Goal: Information Seeking & Learning: Learn about a topic

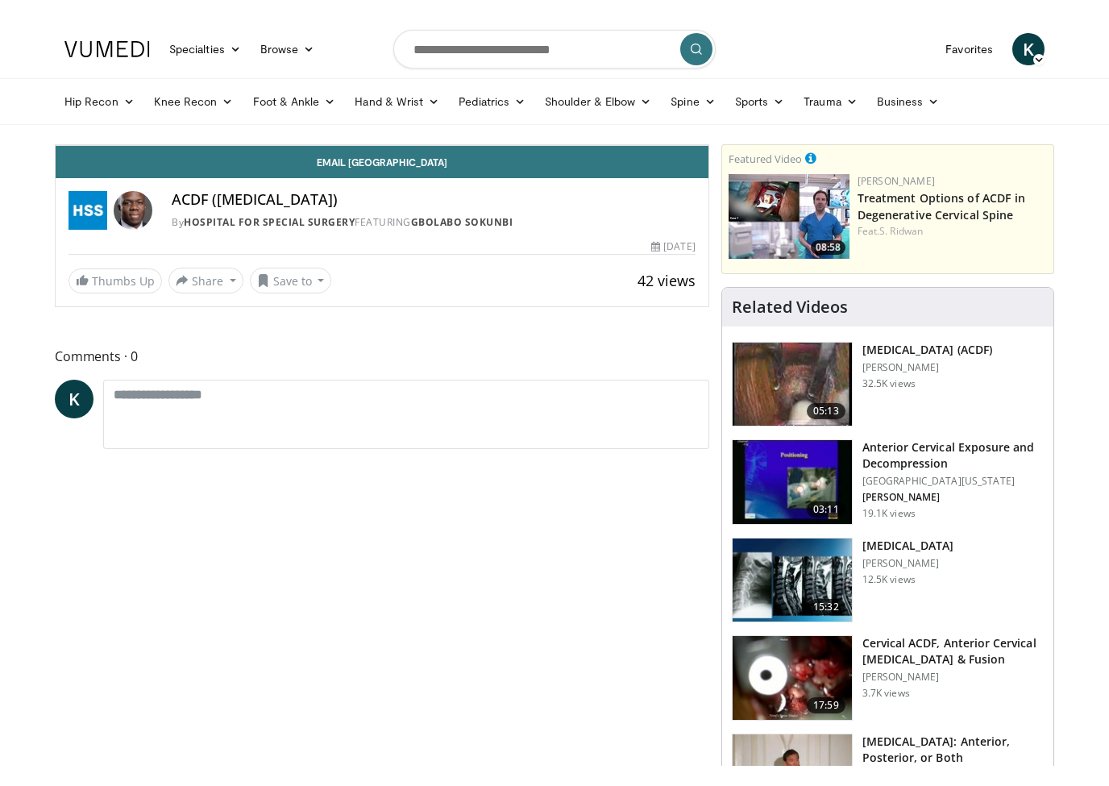
scroll to position [19, 0]
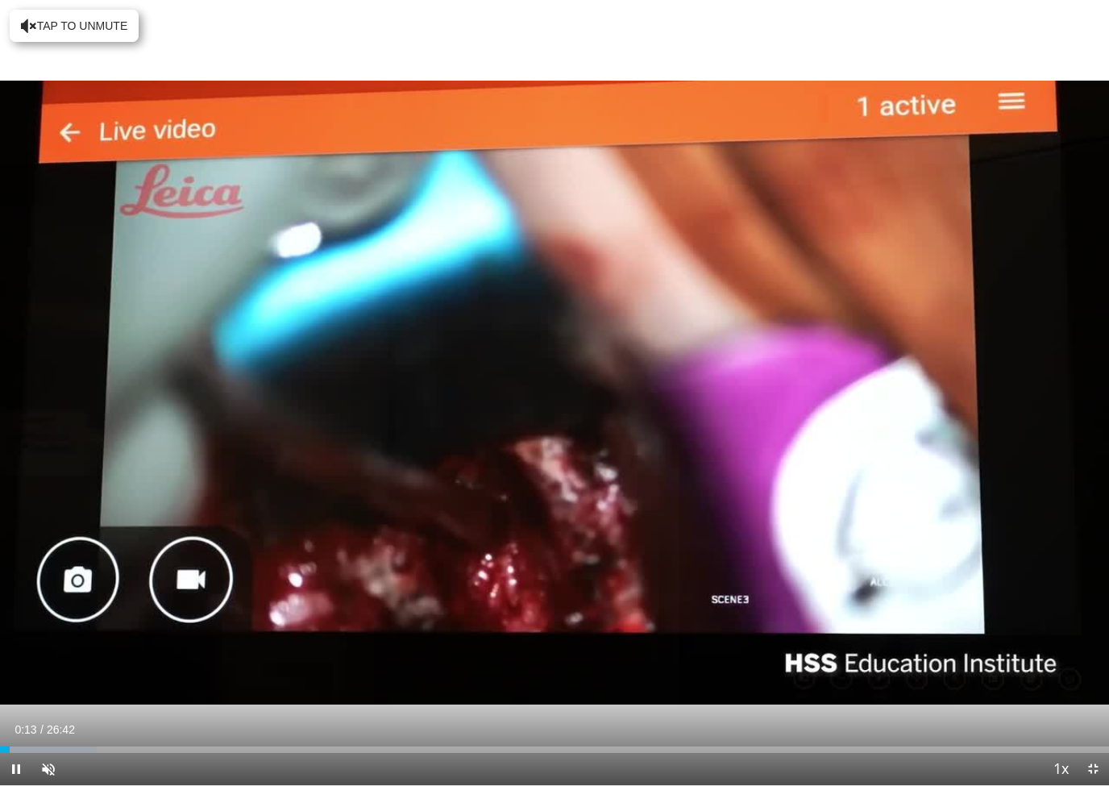
click at [65, 78] on div "10 seconds Tap to unmute" at bounding box center [554, 392] width 1109 height 785
click at [86, 480] on div "10 seconds Tap to unmute" at bounding box center [554, 392] width 1109 height 785
click at [90, 706] on div "10 seconds Tap to unmute" at bounding box center [554, 392] width 1109 height 785
click at [160, 651] on div "10 seconds Tap to unmute" at bounding box center [554, 392] width 1109 height 785
click at [1071, 609] on div "10 seconds Tap to unmute" at bounding box center [554, 392] width 1109 height 785
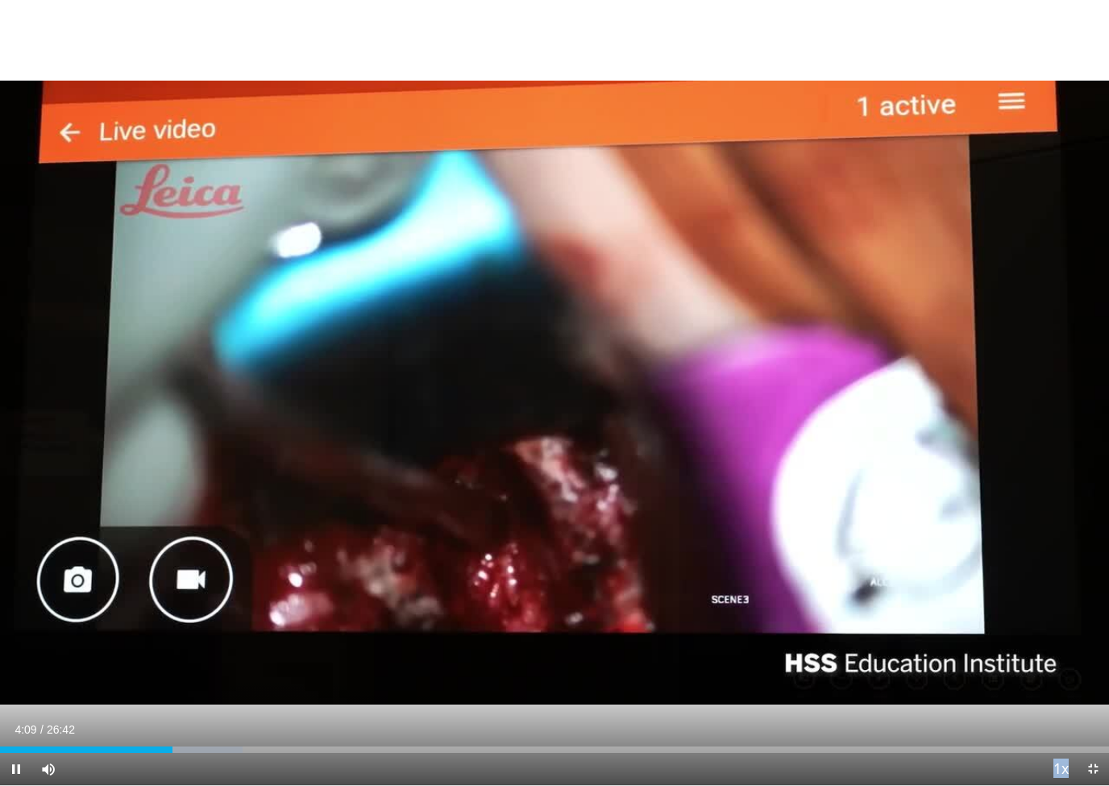
click at [1091, 653] on div "10 seconds Tap to unmute" at bounding box center [554, 392] width 1109 height 785
click at [385, 628] on div "10 seconds Tap to unmute" at bounding box center [554, 392] width 1109 height 785
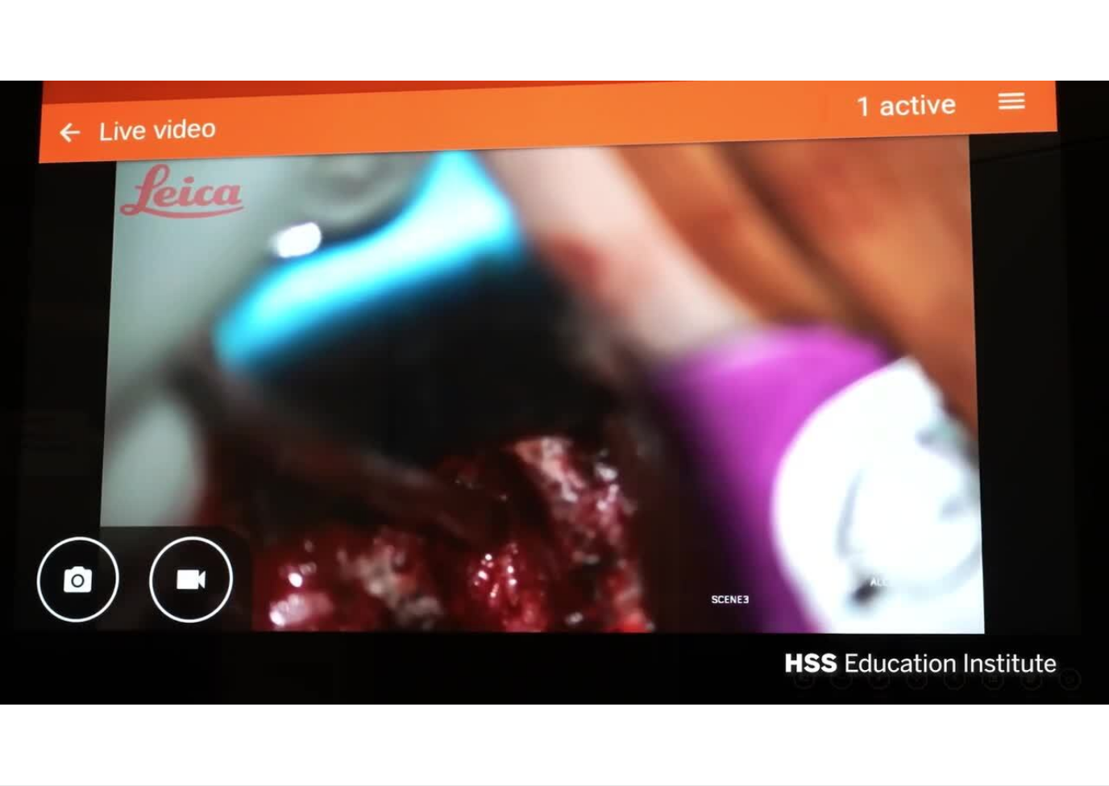
click at [450, 597] on div "10 seconds Tap to unmute" at bounding box center [554, 392] width 1109 height 785
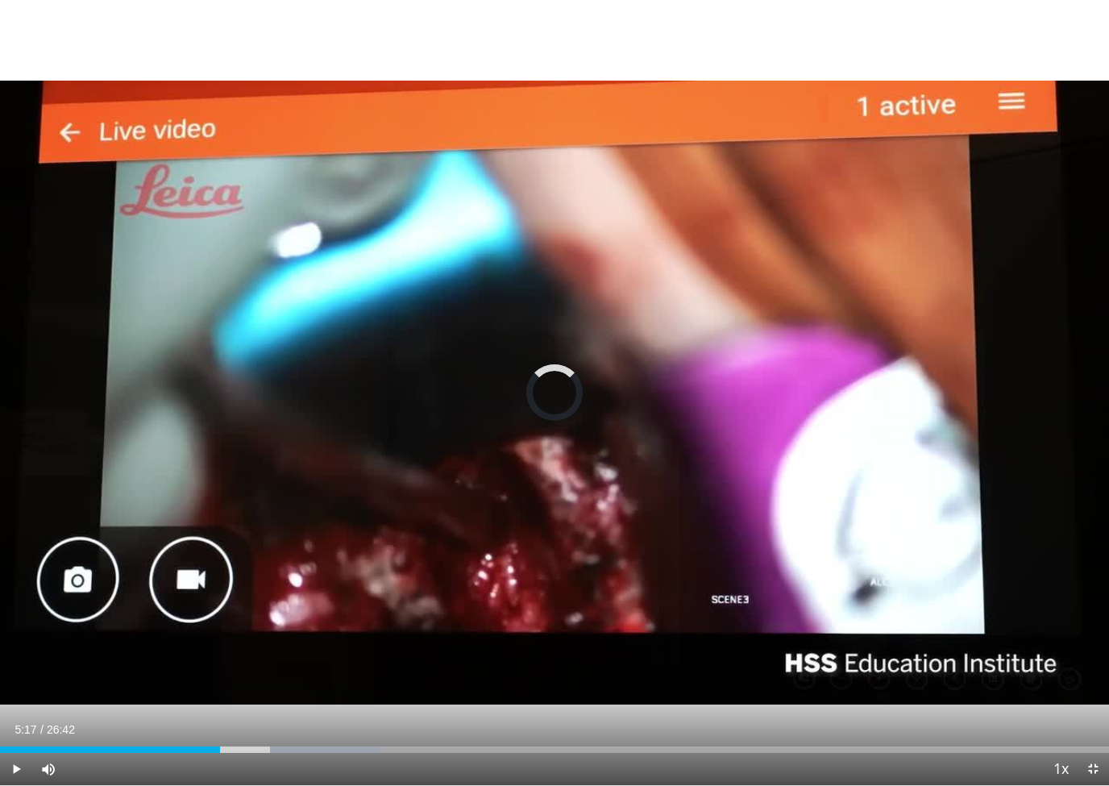
click at [238, 745] on div "Loaded : 34.36%" at bounding box center [190, 749] width 381 height 6
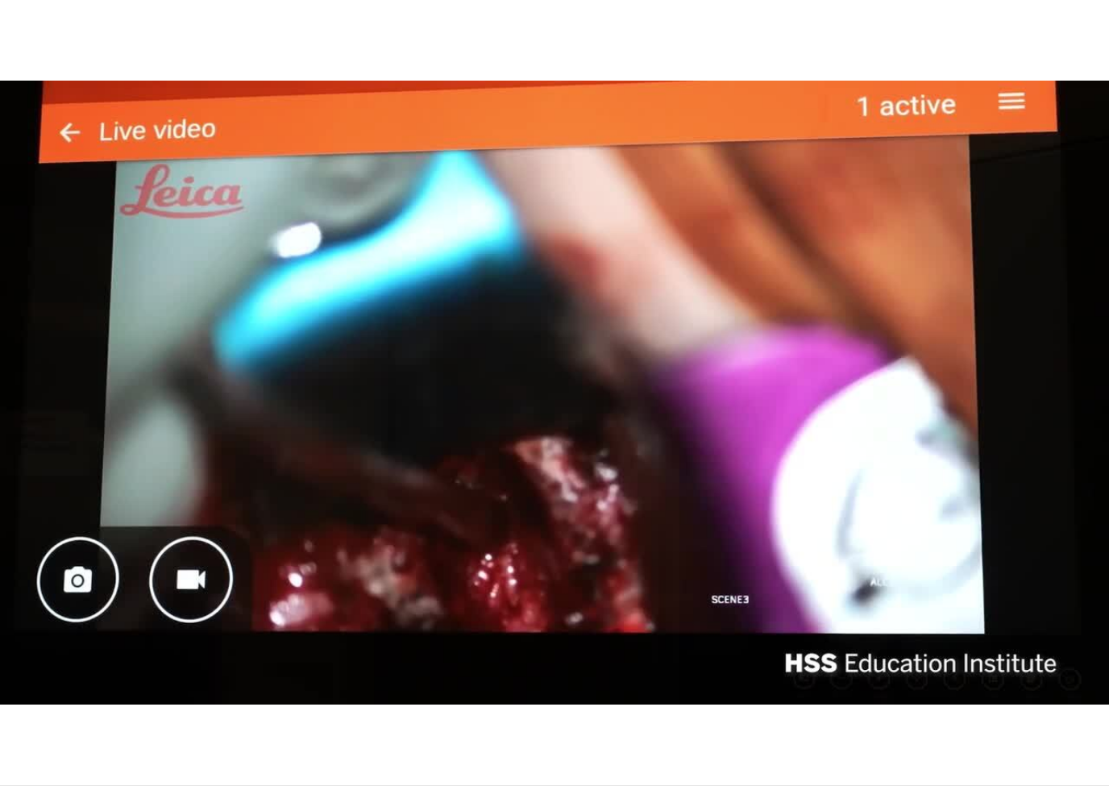
click at [813, 501] on div "10 seconds Tap to unmute" at bounding box center [554, 392] width 1109 height 785
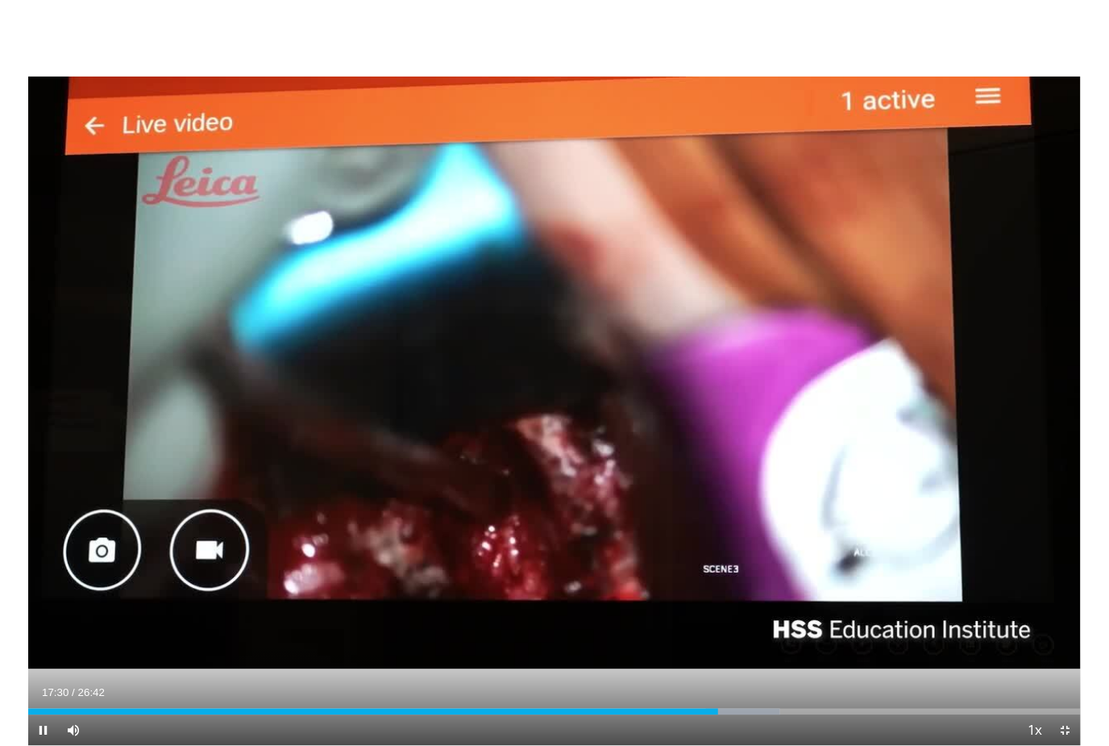
scroll to position [0, 0]
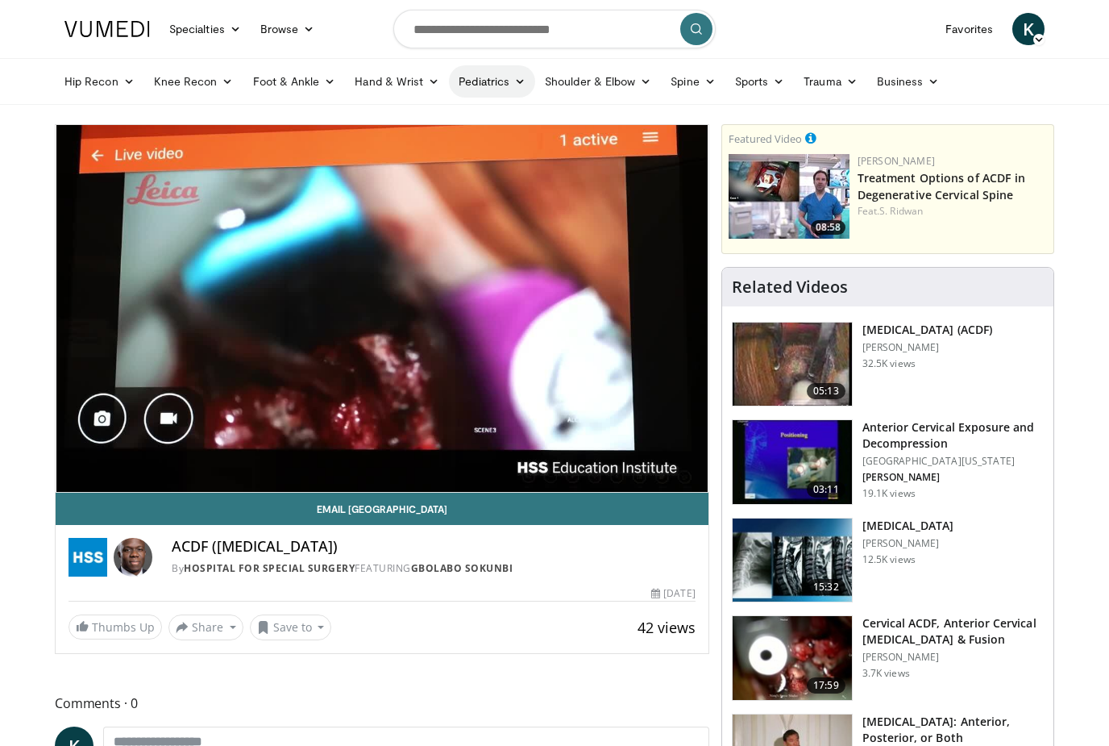
click at [502, 76] on link "Pediatrics" at bounding box center [492, 81] width 86 height 32
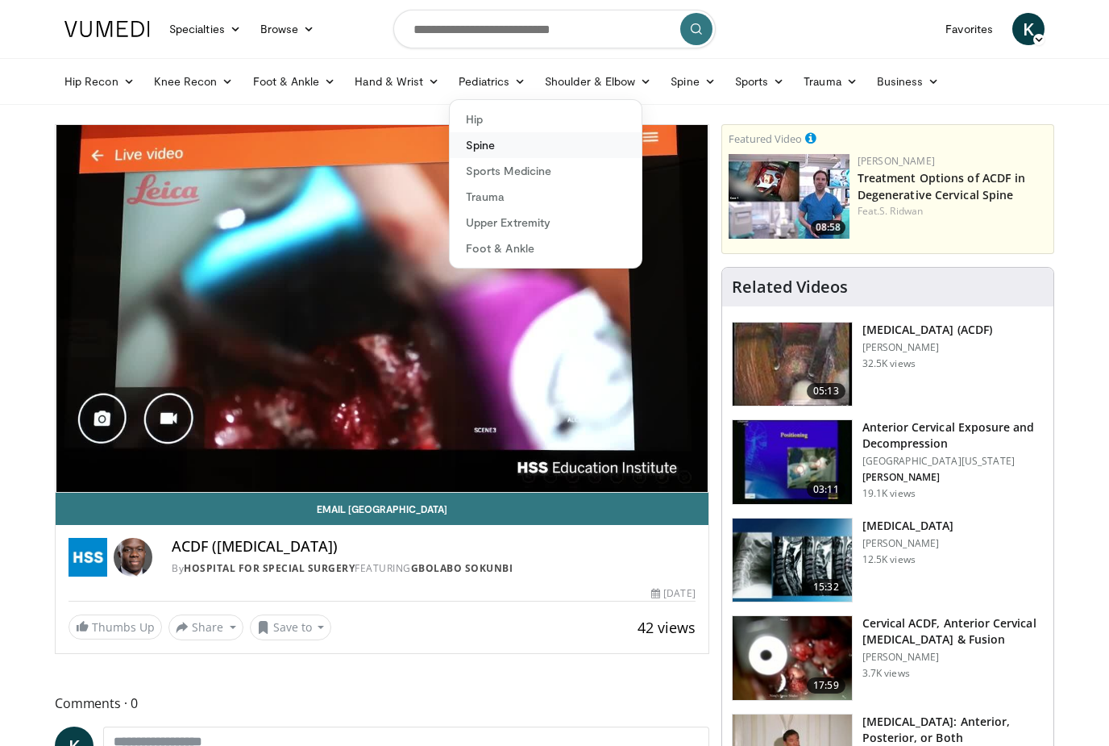
click at [493, 146] on link "Spine" at bounding box center [546, 145] width 192 height 26
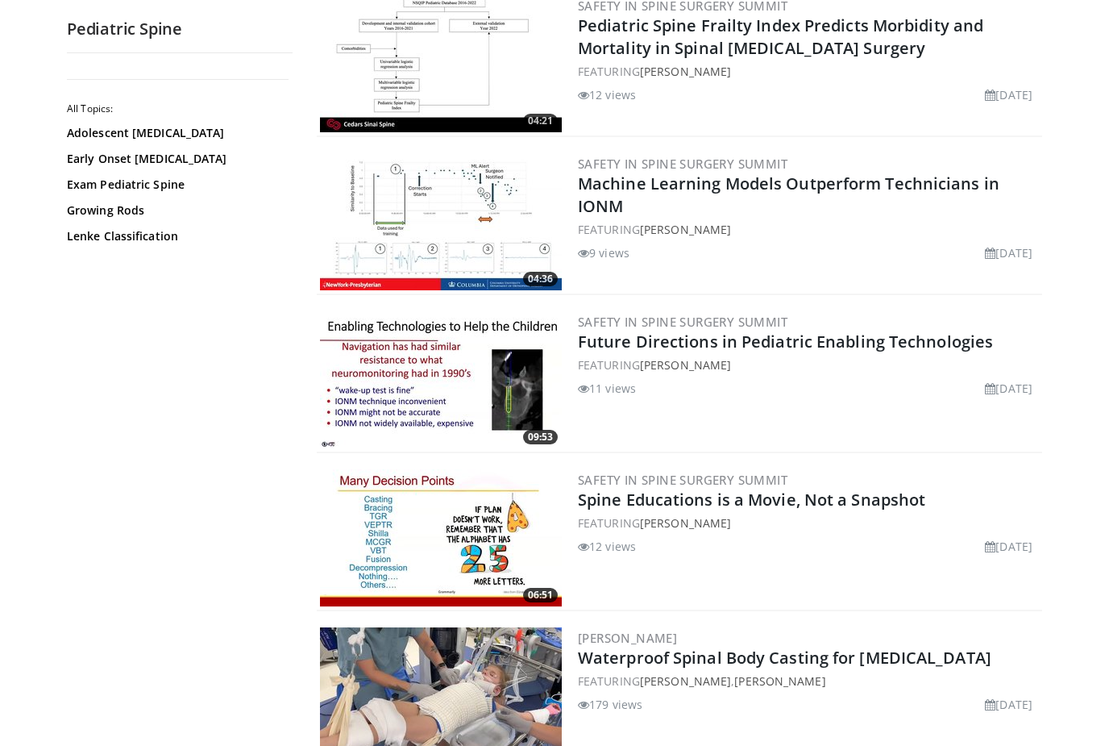
scroll to position [1137, 0]
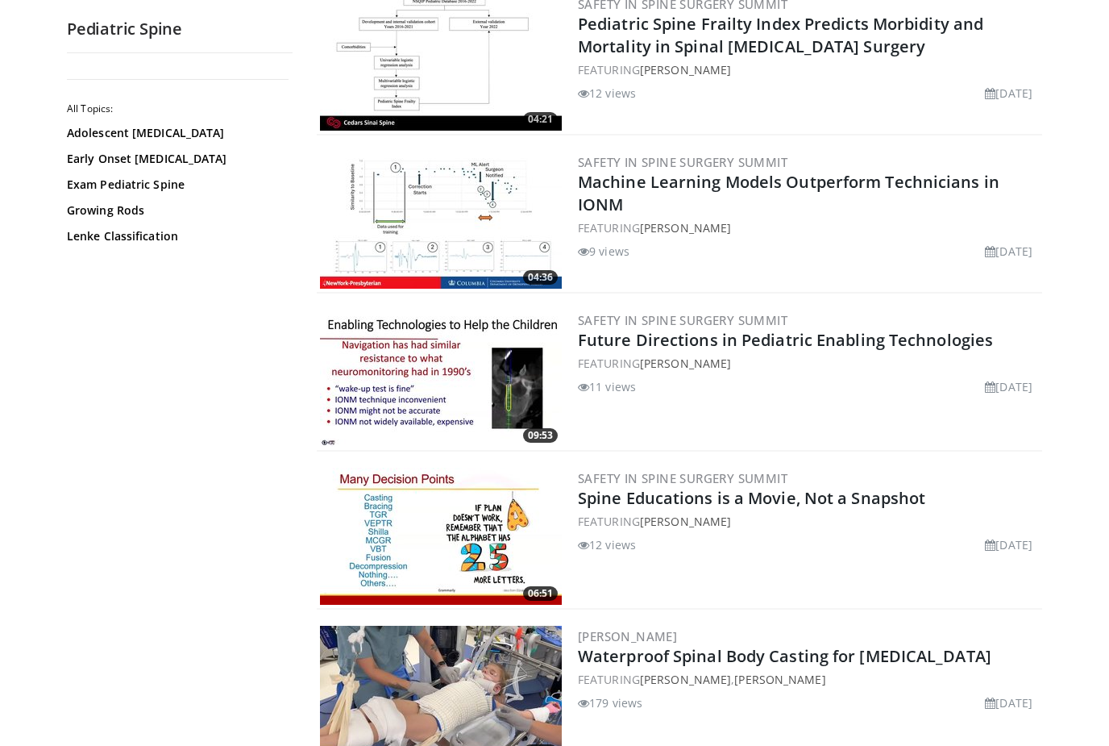
click at [231, 60] on div "Pediatric Spine All Topics: Adolescent Idiopathic Scoliosis Early Onset Scolios…" at bounding box center [180, 375] width 226 height 712
click at [193, 134] on link "Adolescent Idiopathic Scoliosis" at bounding box center [176, 133] width 218 height 16
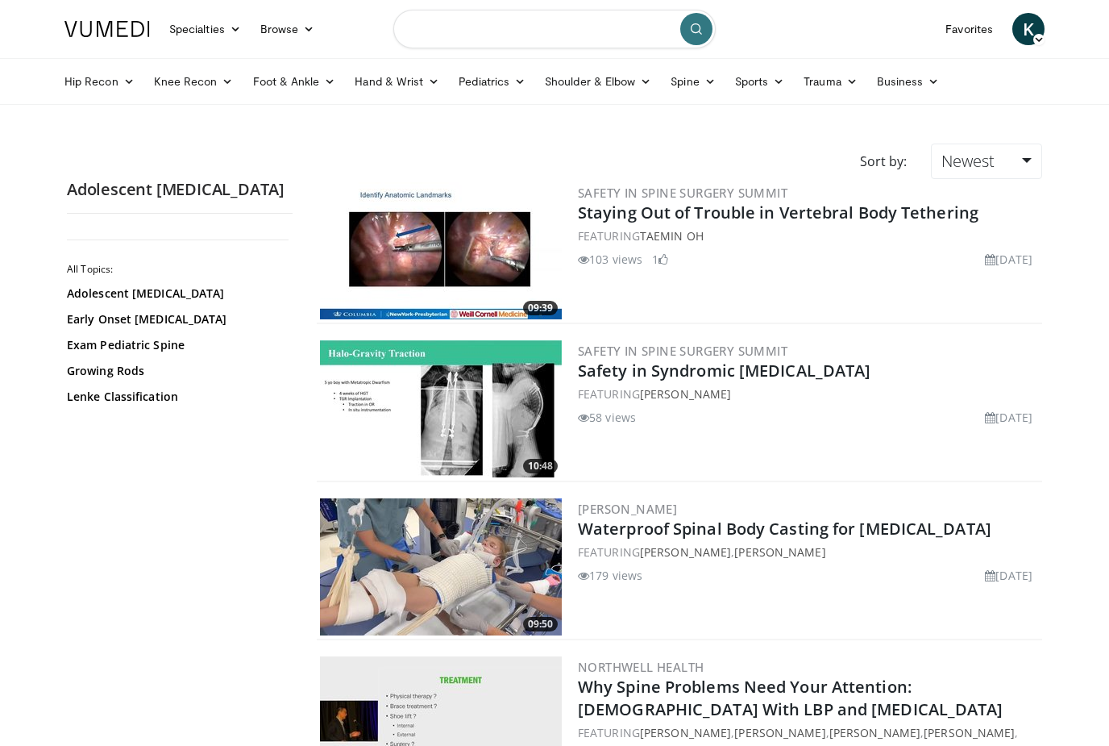
click at [606, 28] on input "Search topics, interventions" at bounding box center [554, 29] width 322 height 39
type input "**********"
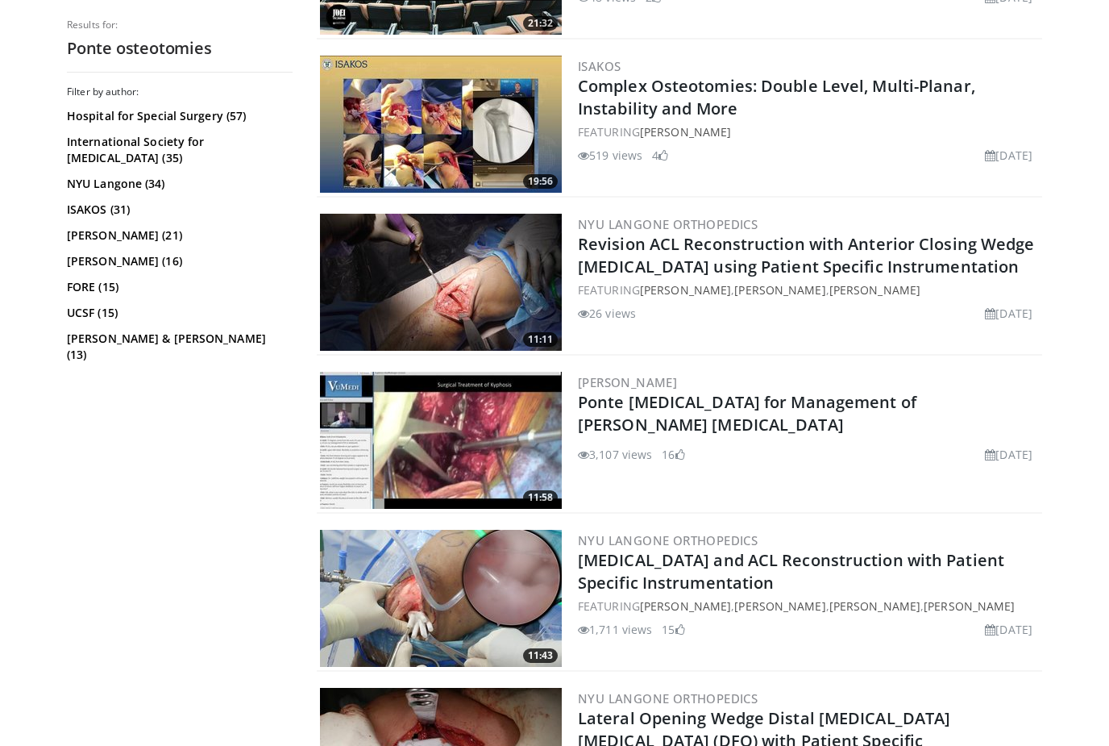
scroll to position [3286, 0]
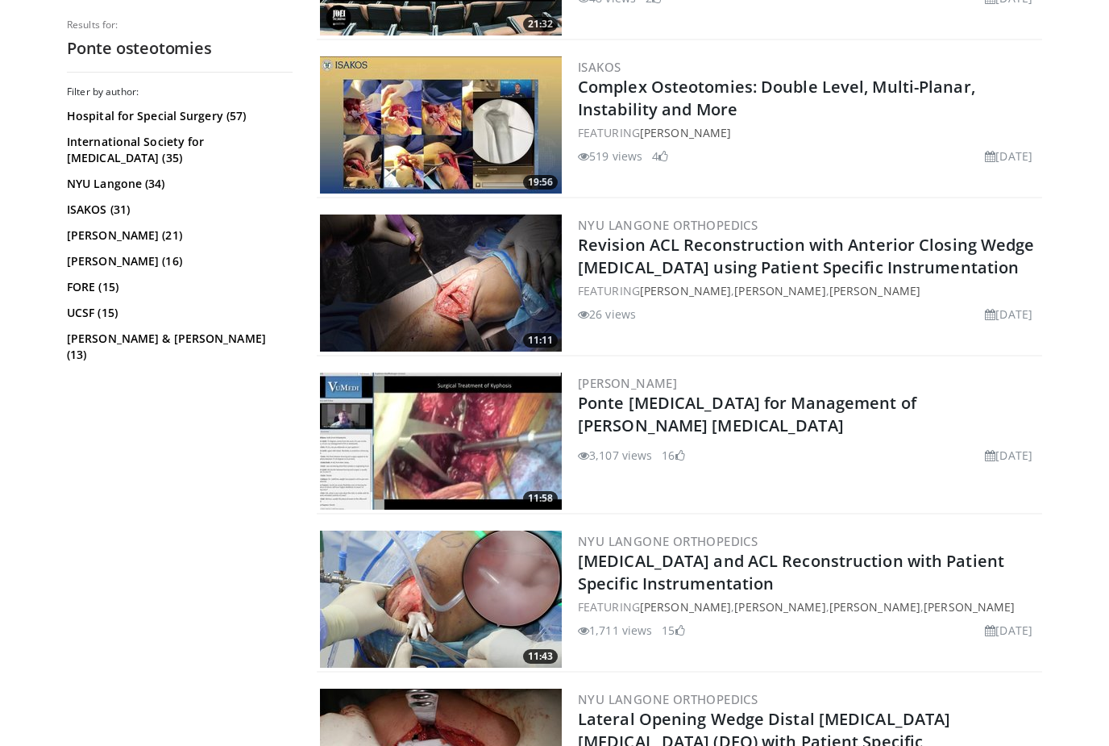
click at [496, 455] on img at bounding box center [441, 440] width 242 height 137
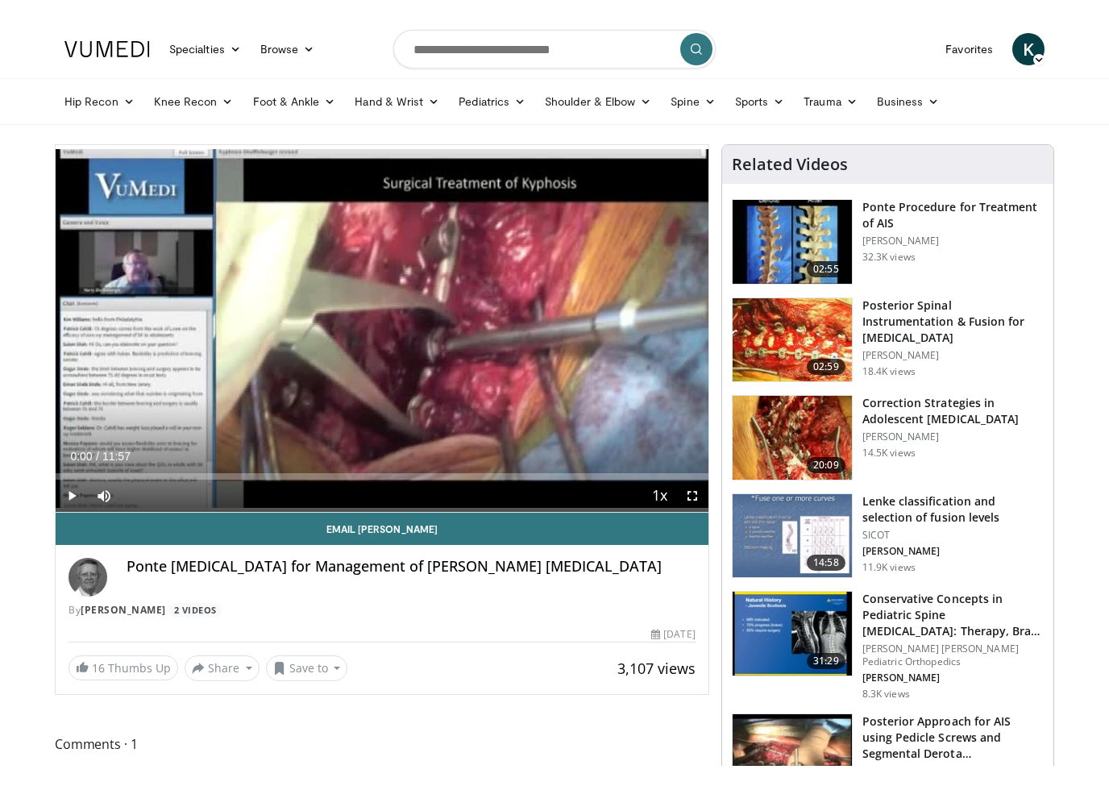
scroll to position [19, 0]
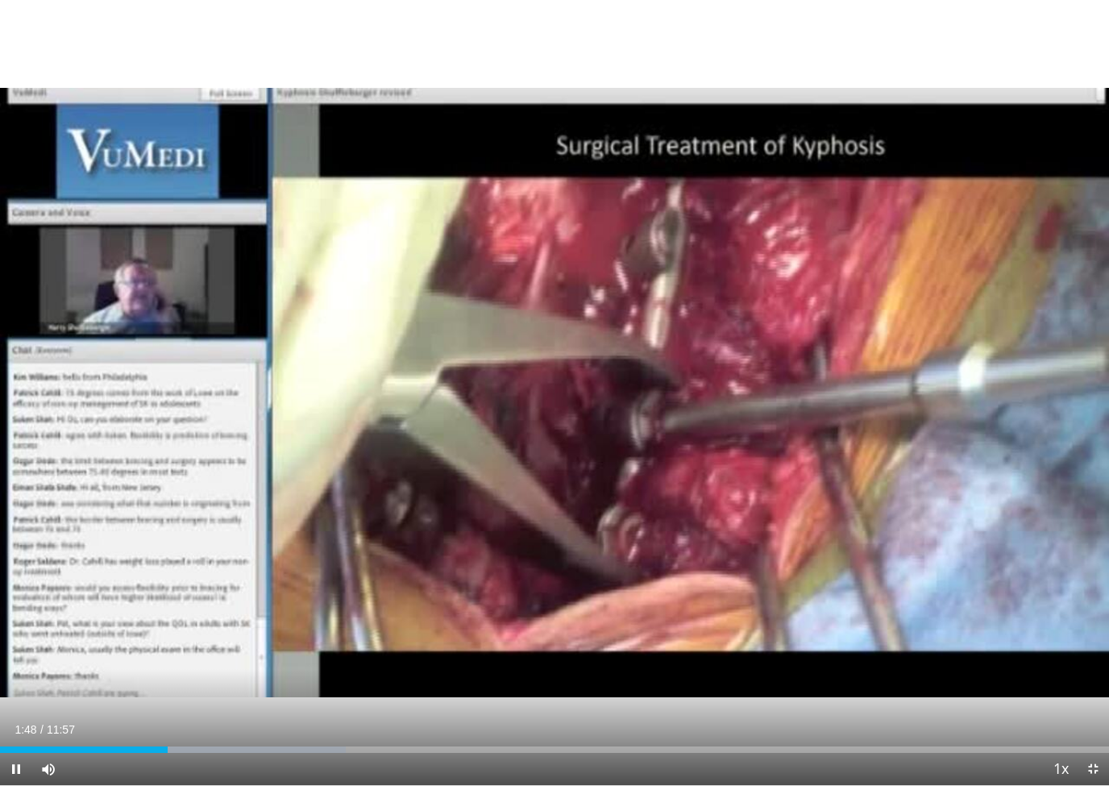
click at [991, 745] on div "Current Time 1:48 / Duration 11:57 Pause Skip Backward Skip Forward Mute Loaded…" at bounding box center [554, 769] width 1109 height 32
click at [1021, 745] on div "Current Time 1:48 / Duration 11:57 Pause Skip Backward Skip Forward Mute Loaded…" at bounding box center [554, 769] width 1109 height 32
click at [1013, 745] on div "Loaded : 31.20%" at bounding box center [554, 749] width 1109 height 6
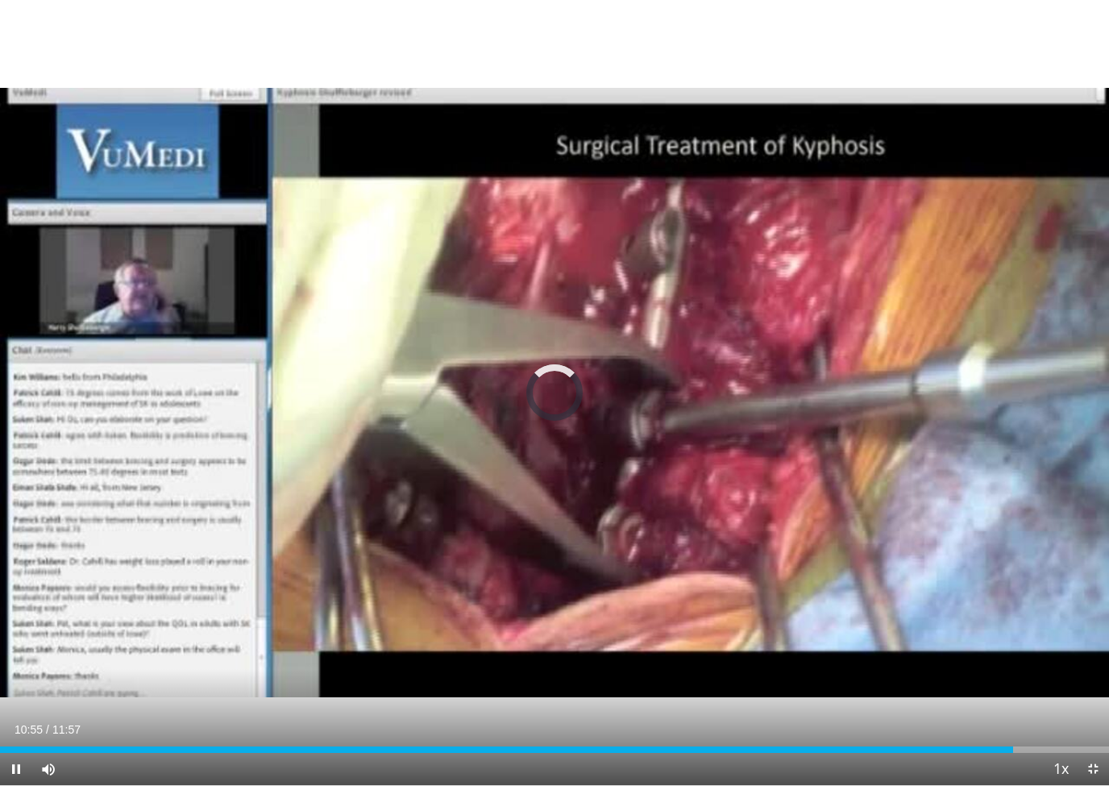
click at [560, 745] on div "Loaded : 31.52%" at bounding box center [554, 749] width 1109 height 6
click at [467, 639] on div "10 seconds Tap to unmute" at bounding box center [554, 392] width 1109 height 785
click at [534, 745] on div "Current Time 6:02 / Duration 11:57 Pause Skip Backward Skip Forward Mute Loaded…" at bounding box center [554, 769] width 1109 height 32
click at [505, 695] on div "10 seconds Tap to unmute" at bounding box center [554, 392] width 1109 height 785
click at [511, 745] on div "Progress Bar" at bounding box center [278, 749] width 557 height 6
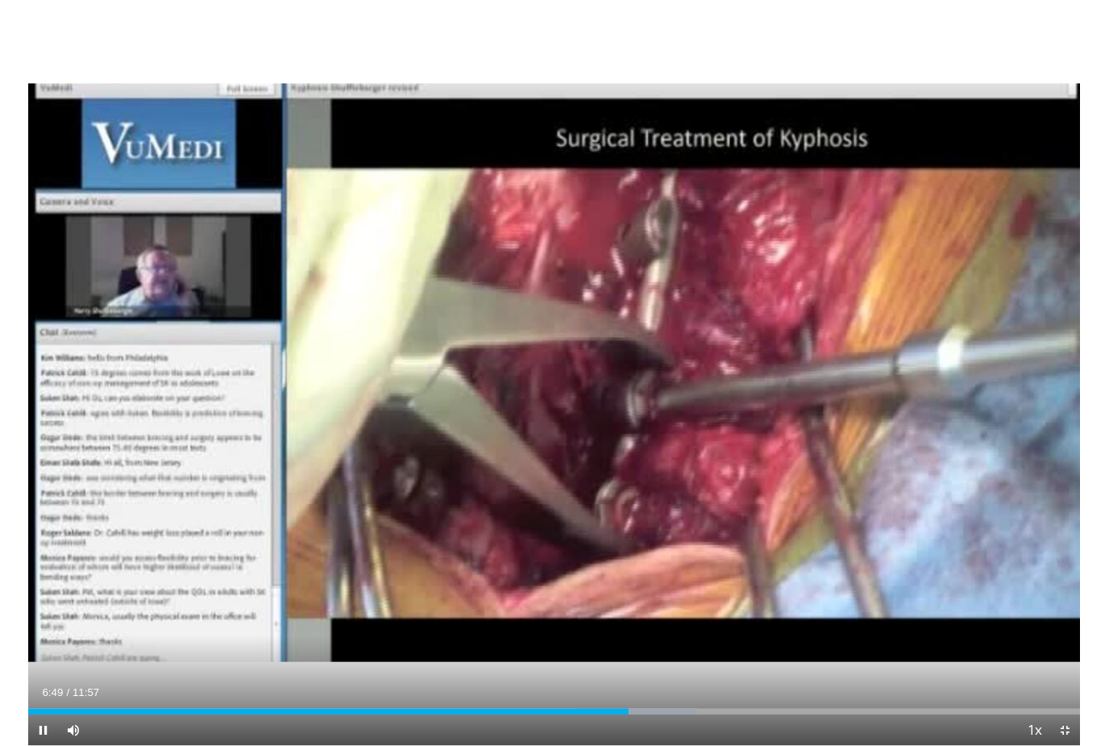
scroll to position [0, 0]
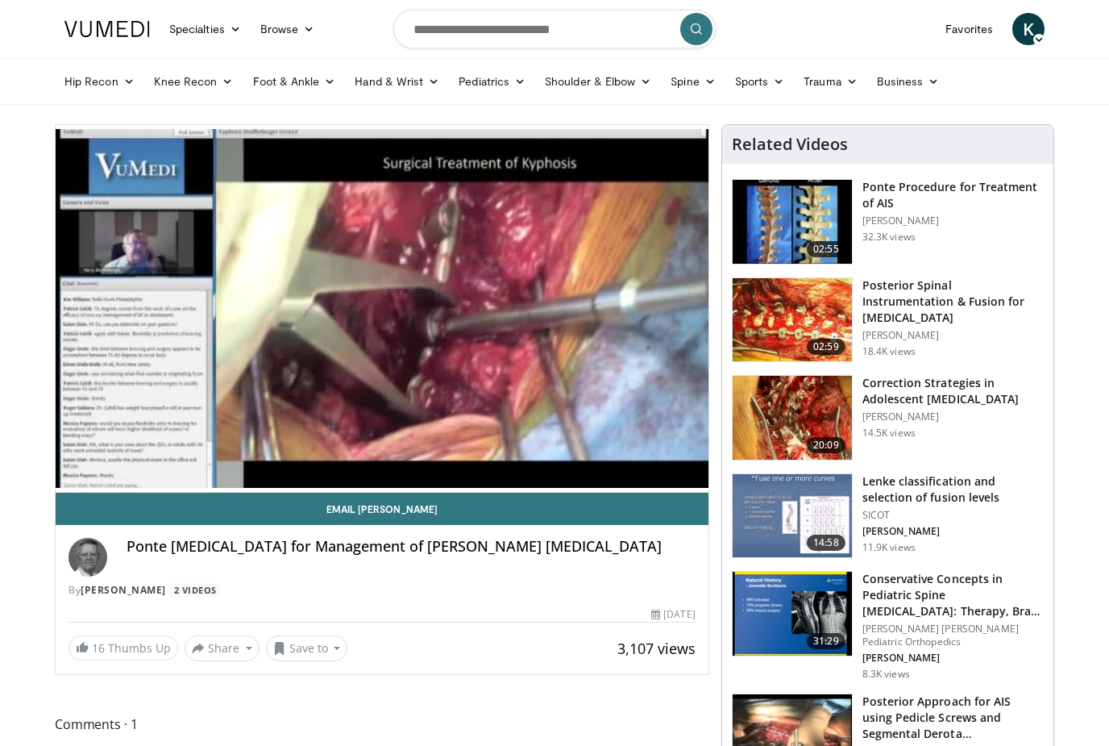
click at [790, 400] on img at bounding box center [792, 418] width 119 height 84
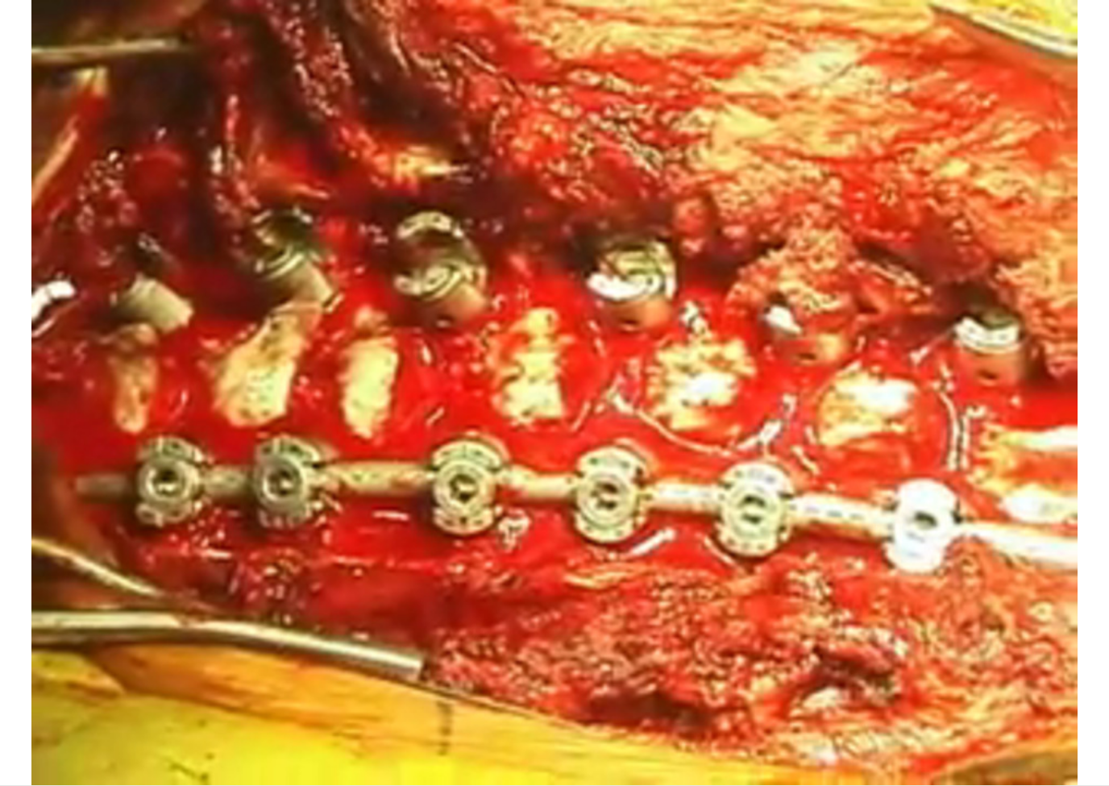
click at [1046, 306] on div "10 seconds Tap to unmute" at bounding box center [554, 392] width 1109 height 785
